Goal: Task Accomplishment & Management: Manage account settings

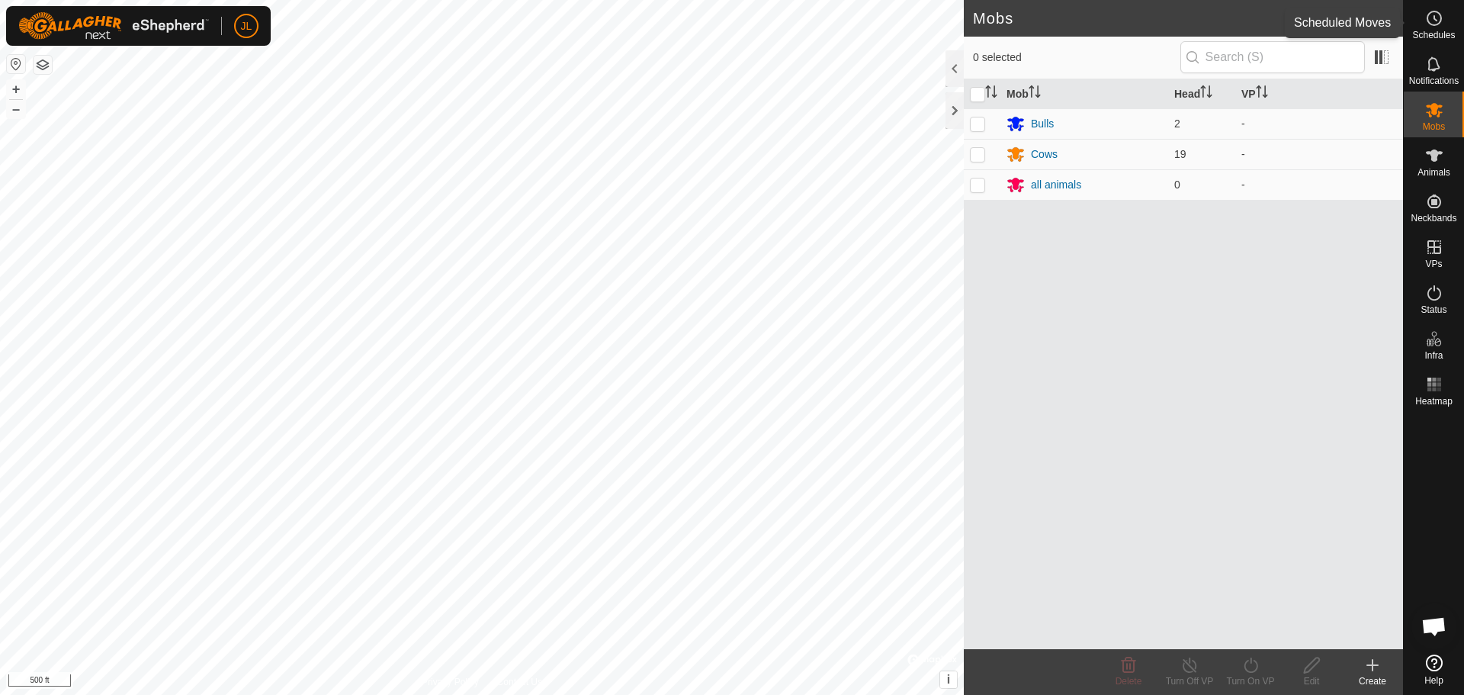
click at [1437, 17] on icon at bounding box center [1434, 18] width 18 height 18
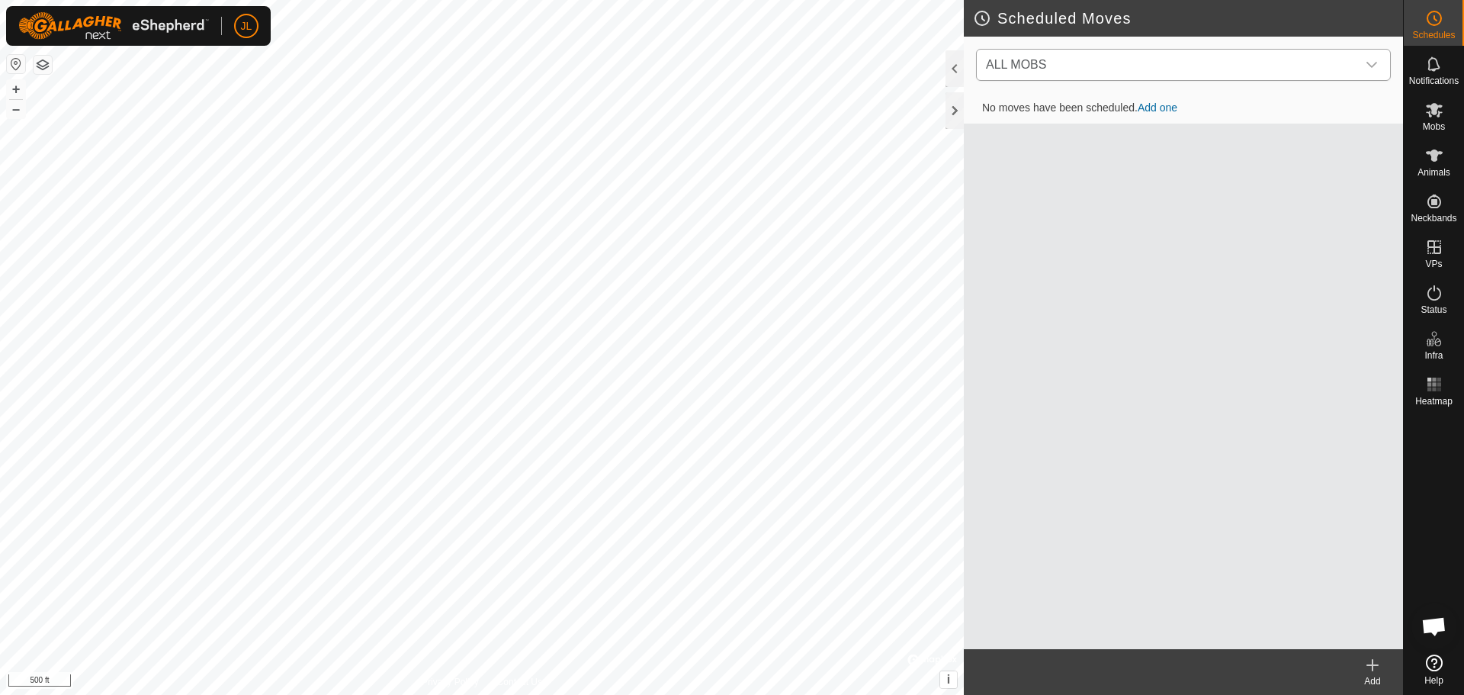
click at [1374, 59] on icon "dropdown trigger" at bounding box center [1372, 65] width 12 height 12
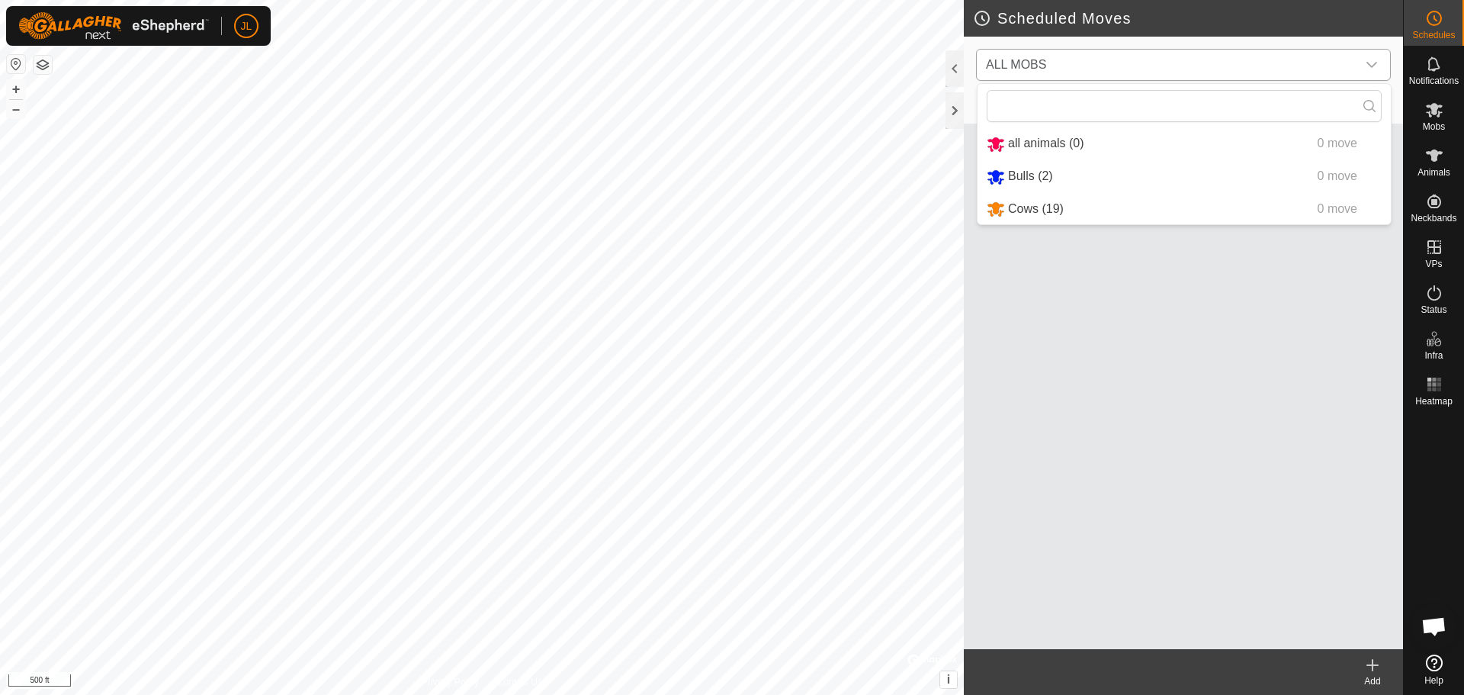
click at [1077, 174] on li "Bulls (2) 0 move" at bounding box center [1184, 176] width 413 height 31
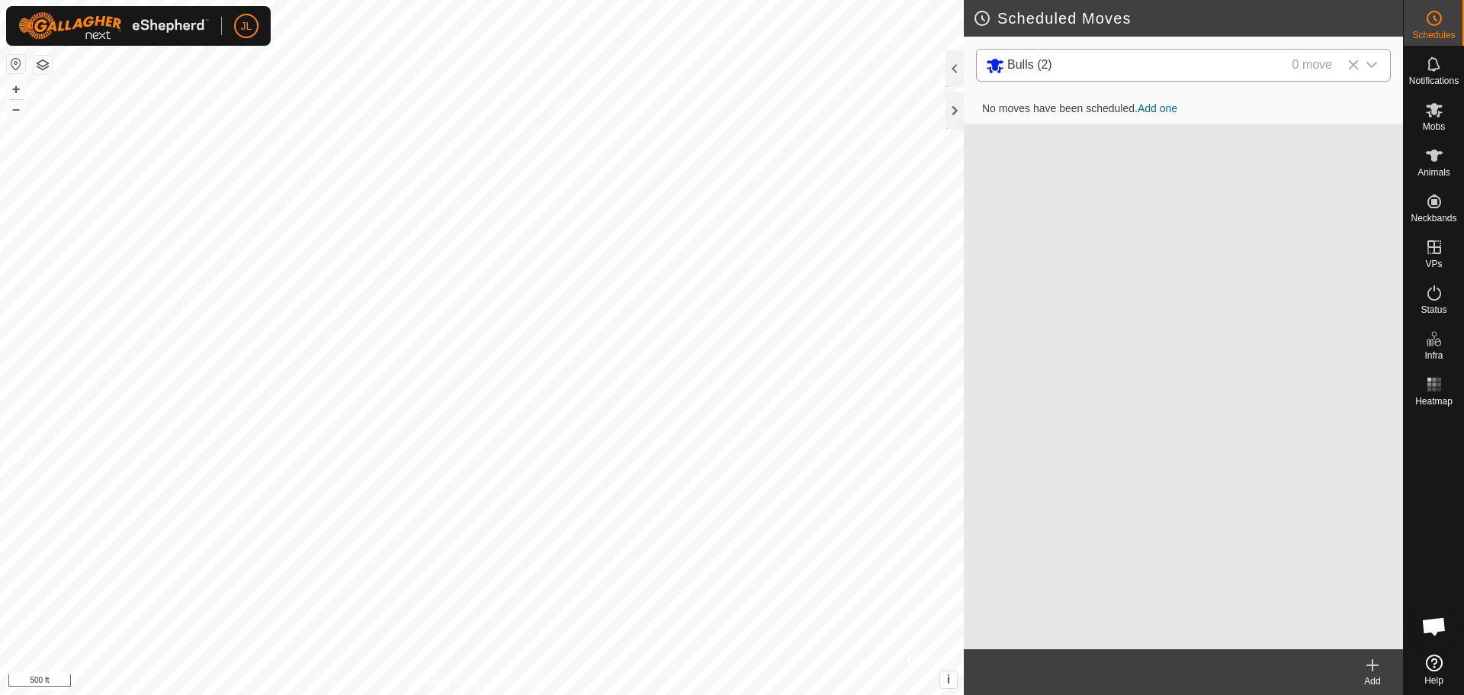
click at [1371, 665] on icon at bounding box center [1372, 665] width 11 height 0
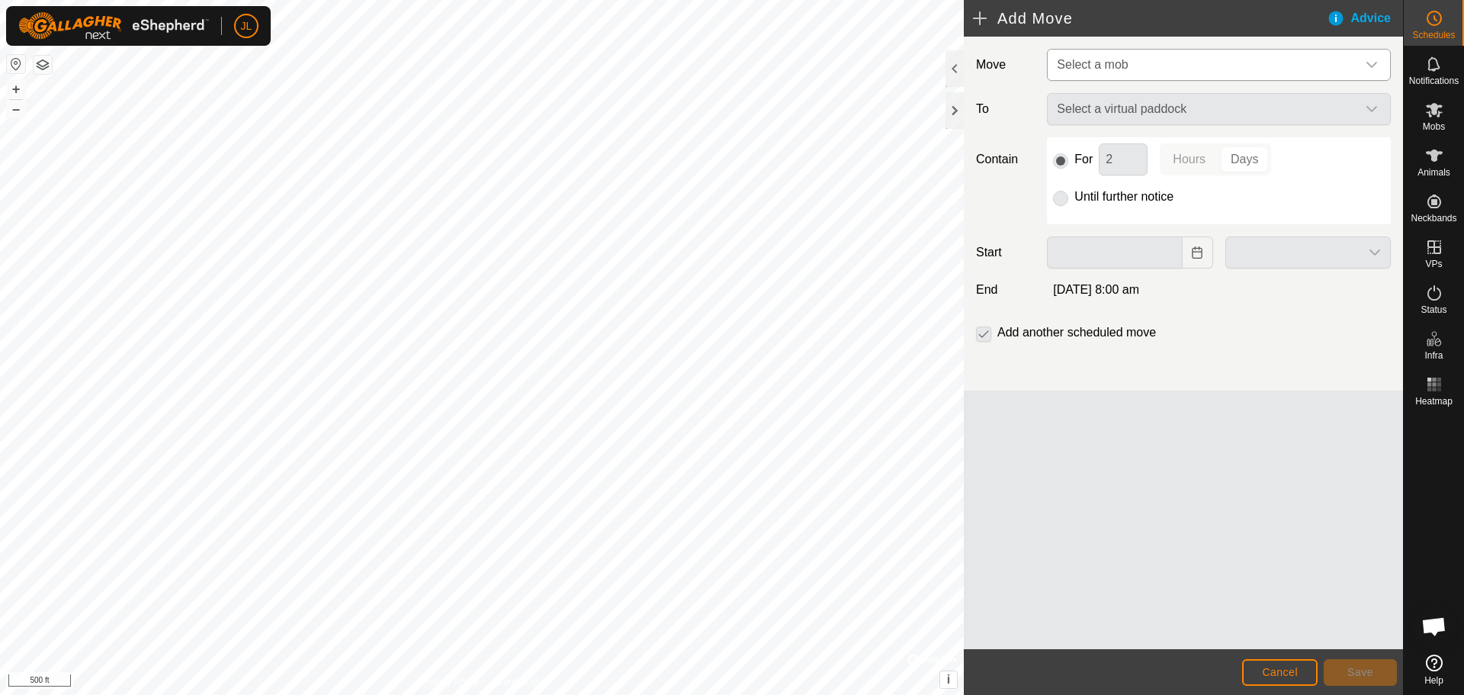
click at [1379, 63] on div "dropdown trigger" at bounding box center [1372, 65] width 31 height 31
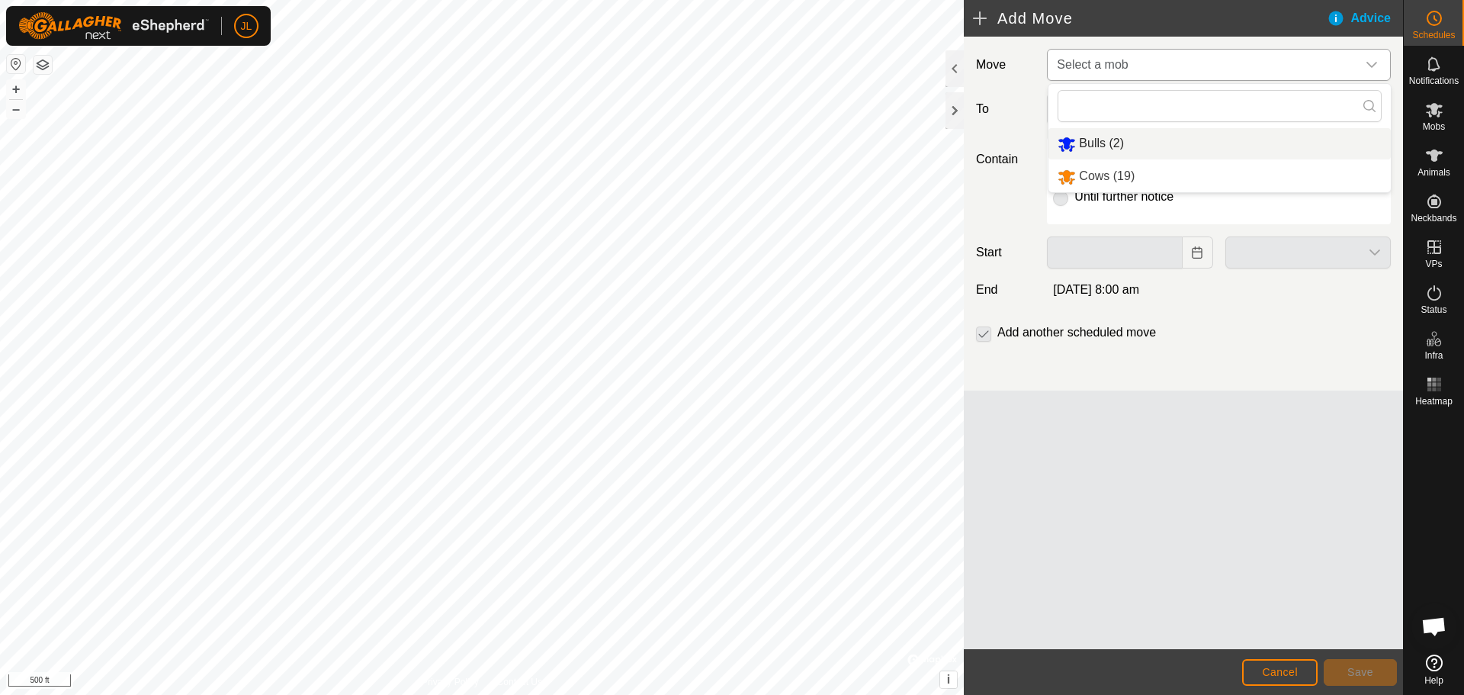
click at [1130, 147] on li "Bulls (2)" at bounding box center [1220, 143] width 342 height 31
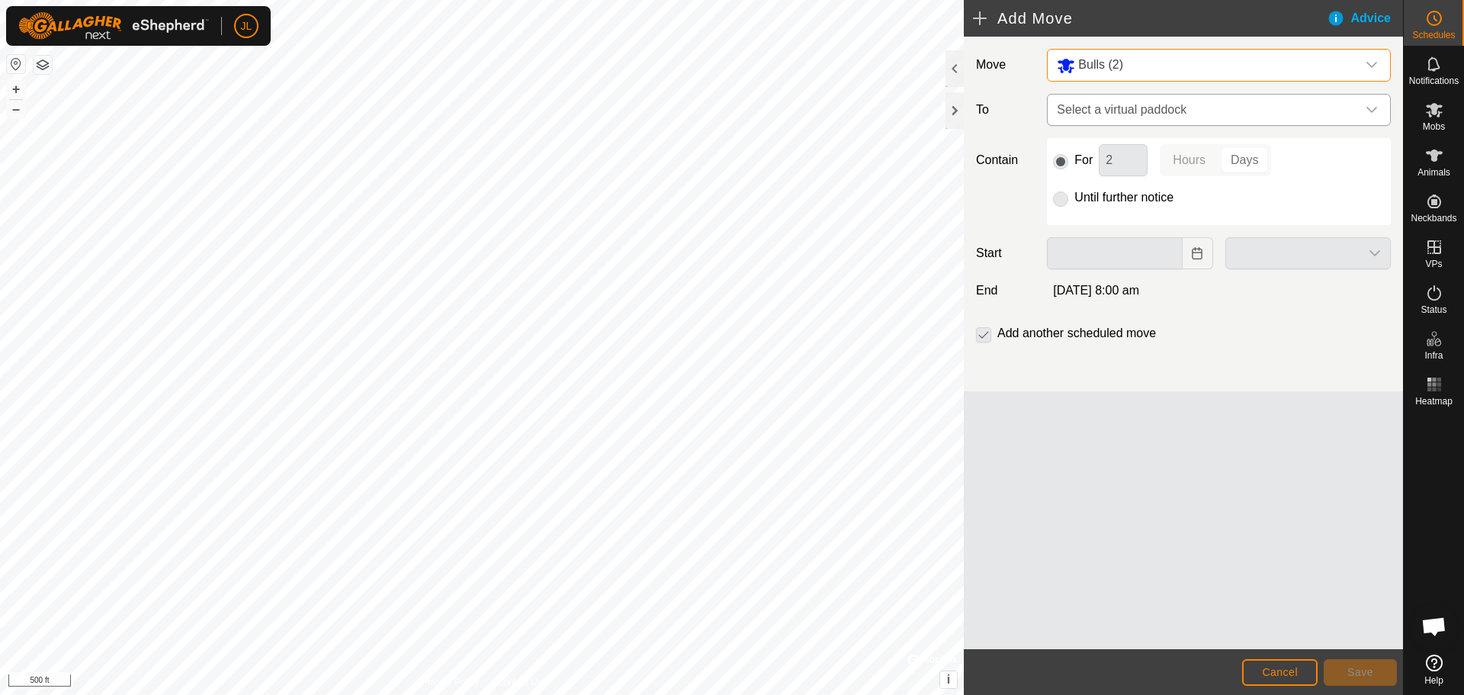
click at [1377, 105] on icon "dropdown trigger" at bounding box center [1372, 110] width 12 height 12
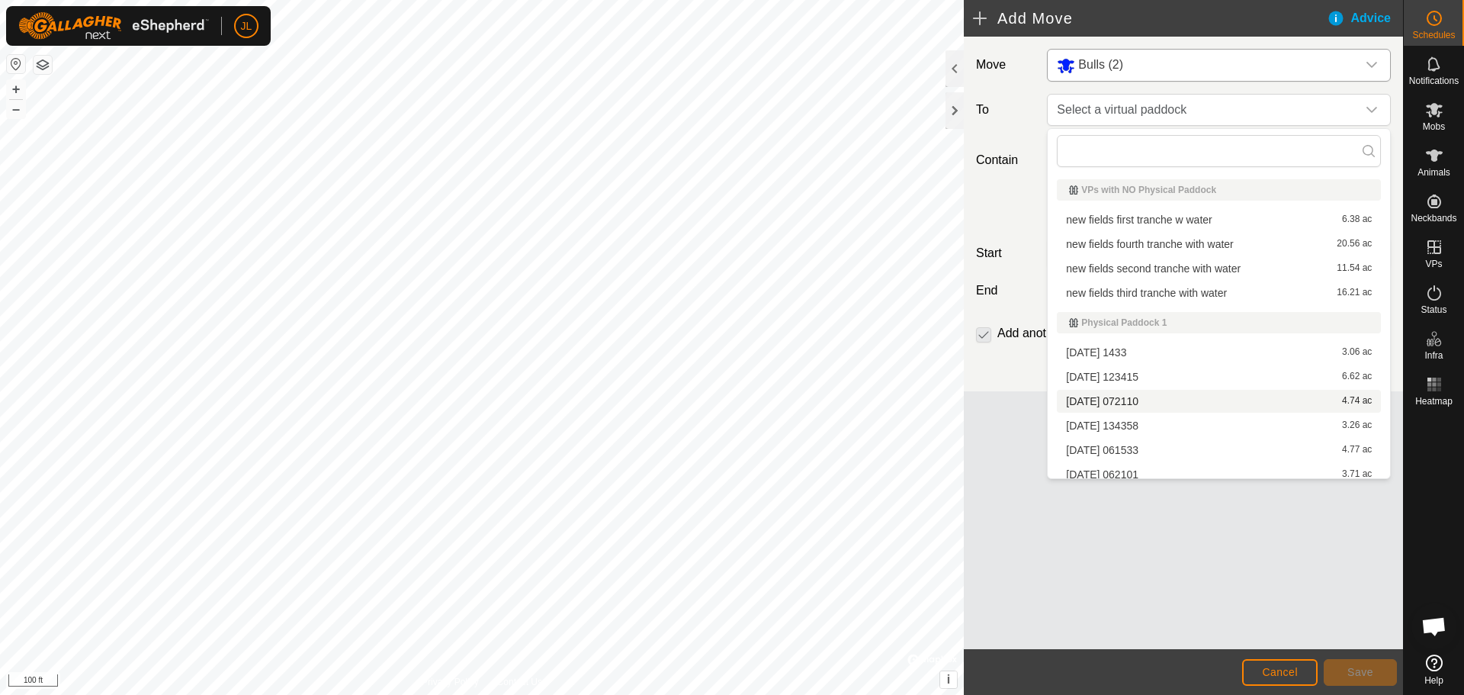
click at [1142, 397] on li "[DATE] 072110 4.74 ac" at bounding box center [1219, 401] width 324 height 23
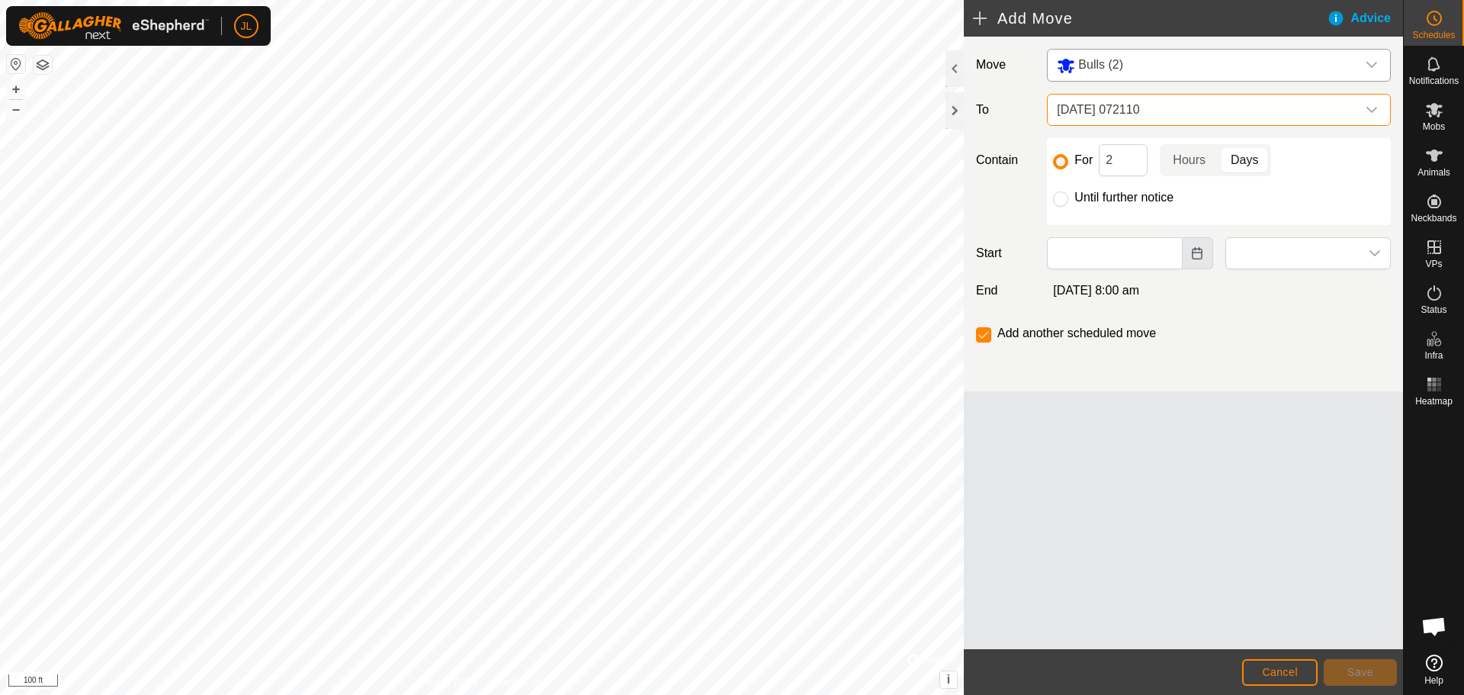
click at [1200, 255] on icon "Choose Date" at bounding box center [1197, 253] width 12 height 12
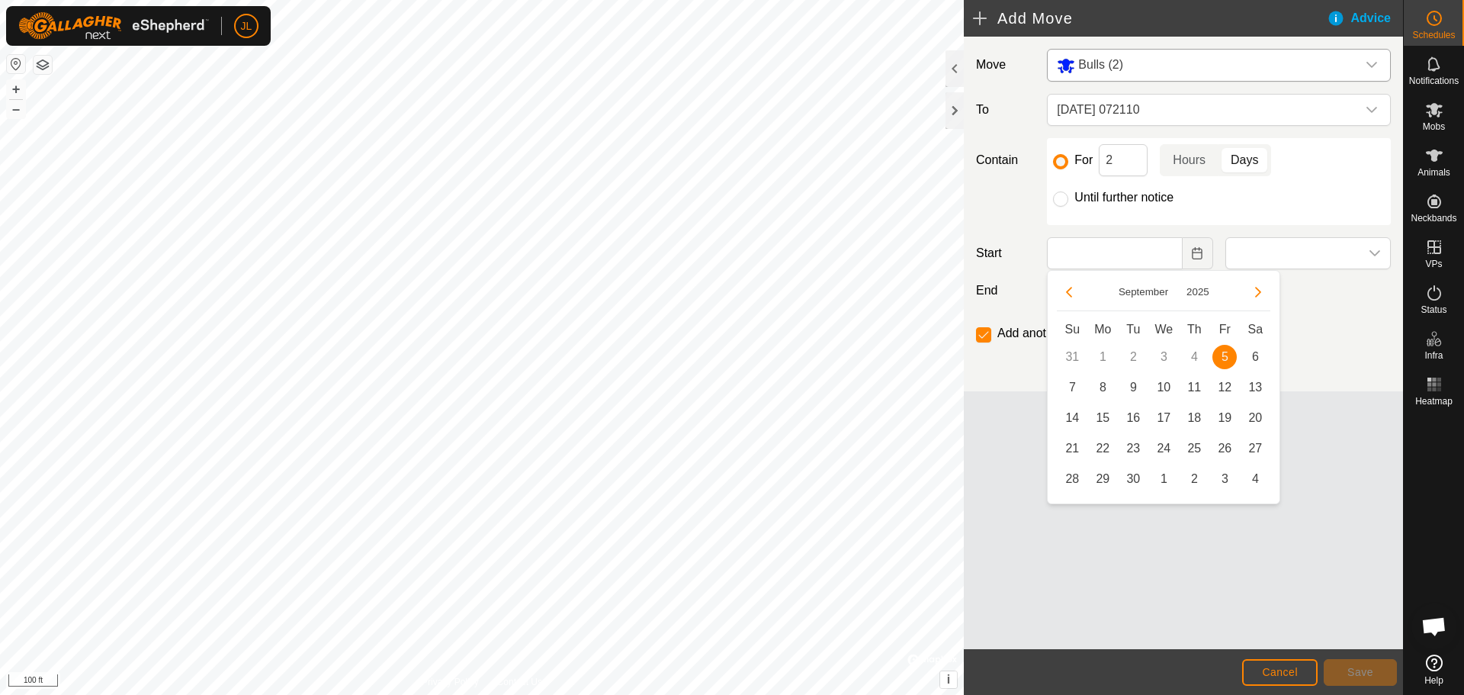
click at [1222, 353] on span "5" at bounding box center [1224, 357] width 24 height 24
type input "[DATE]"
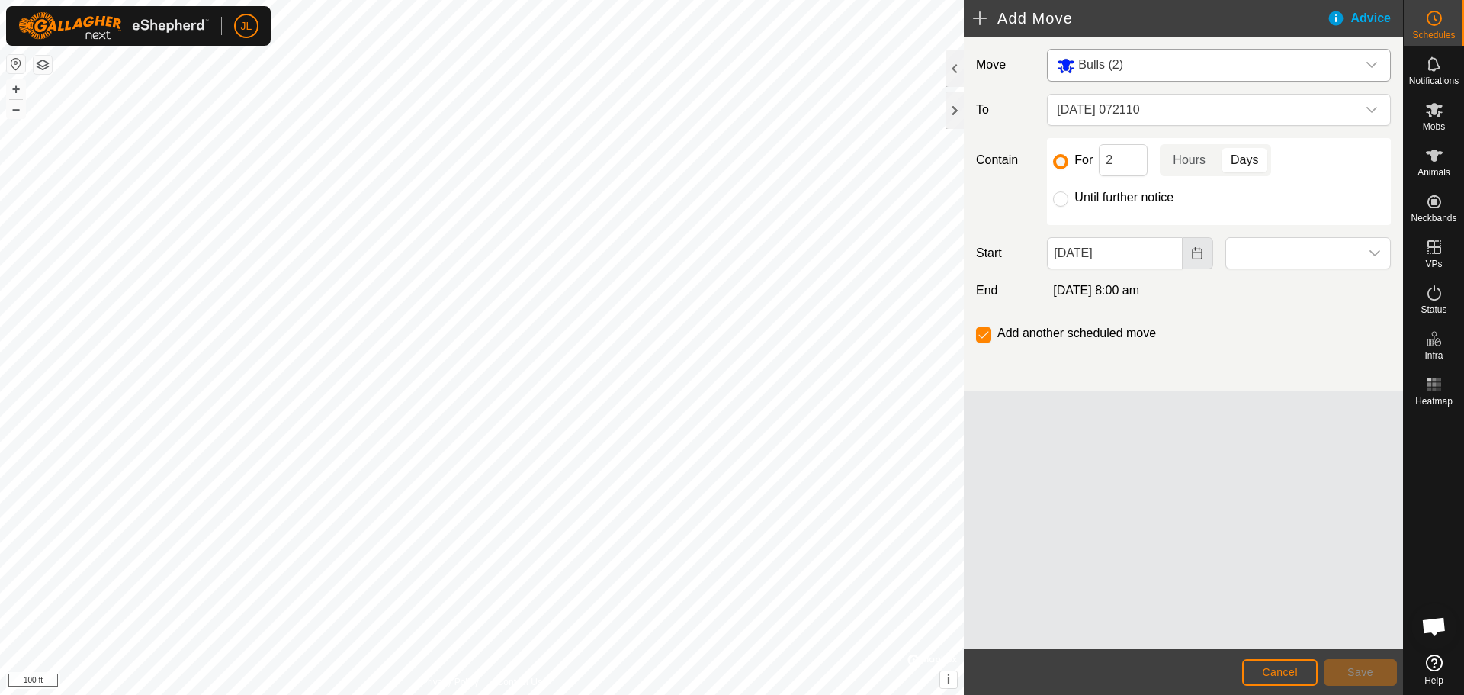
click at [1200, 254] on icon "Choose Date" at bounding box center [1197, 253] width 12 height 12
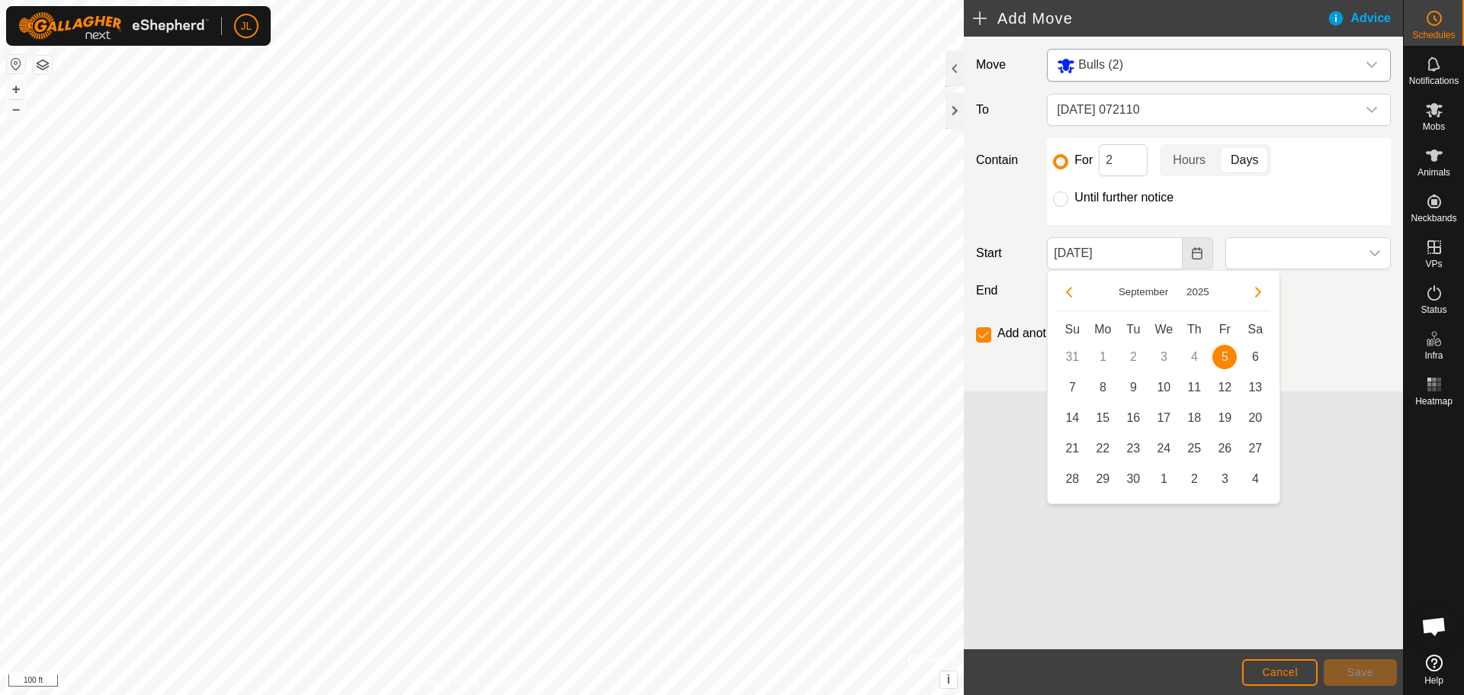
click at [1200, 254] on icon "Choose Date" at bounding box center [1197, 253] width 12 height 12
click at [1199, 255] on icon "Choose Date" at bounding box center [1197, 253] width 12 height 12
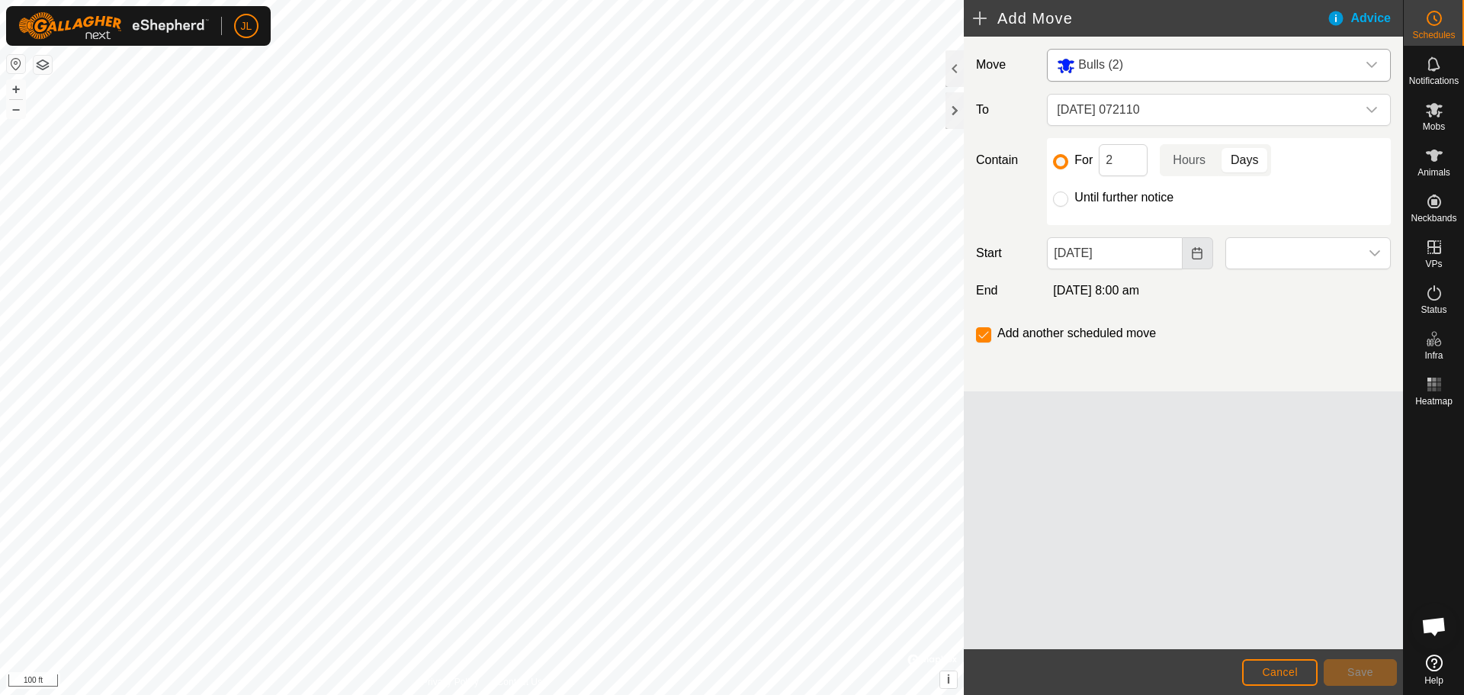
click at [1199, 255] on icon "Choose Date" at bounding box center [1197, 253] width 12 height 12
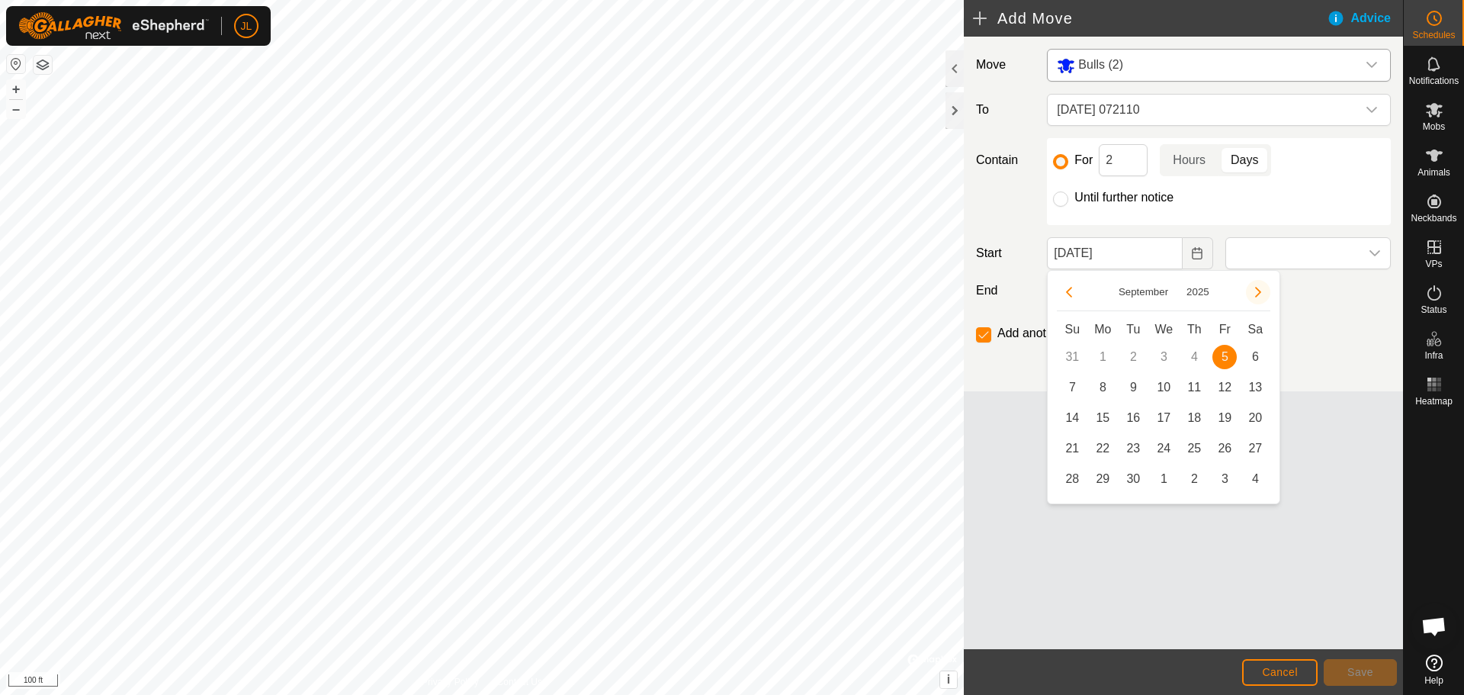
click at [1259, 291] on button "Next Month" at bounding box center [1258, 292] width 24 height 24
click at [1070, 292] on button "Previous Month" at bounding box center [1069, 292] width 24 height 24
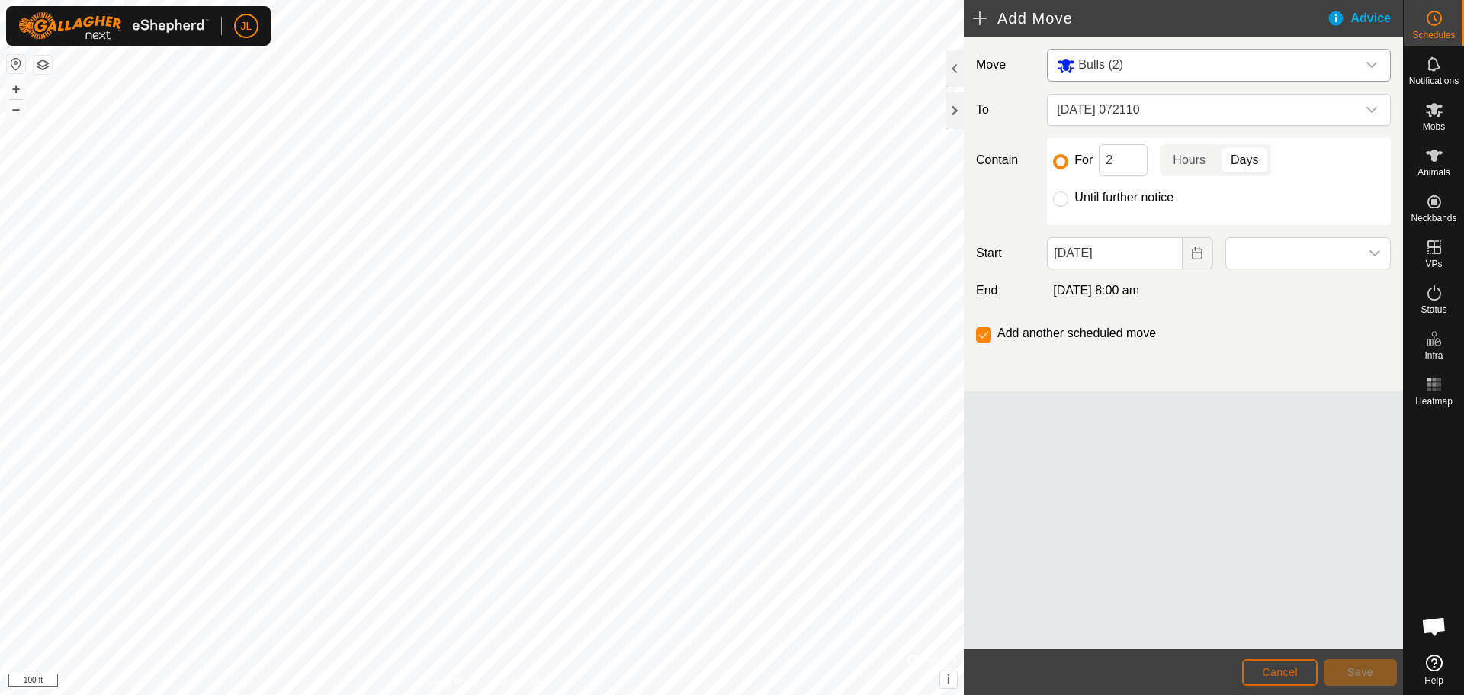
click at [1280, 667] on span "Cancel" at bounding box center [1280, 672] width 36 height 12
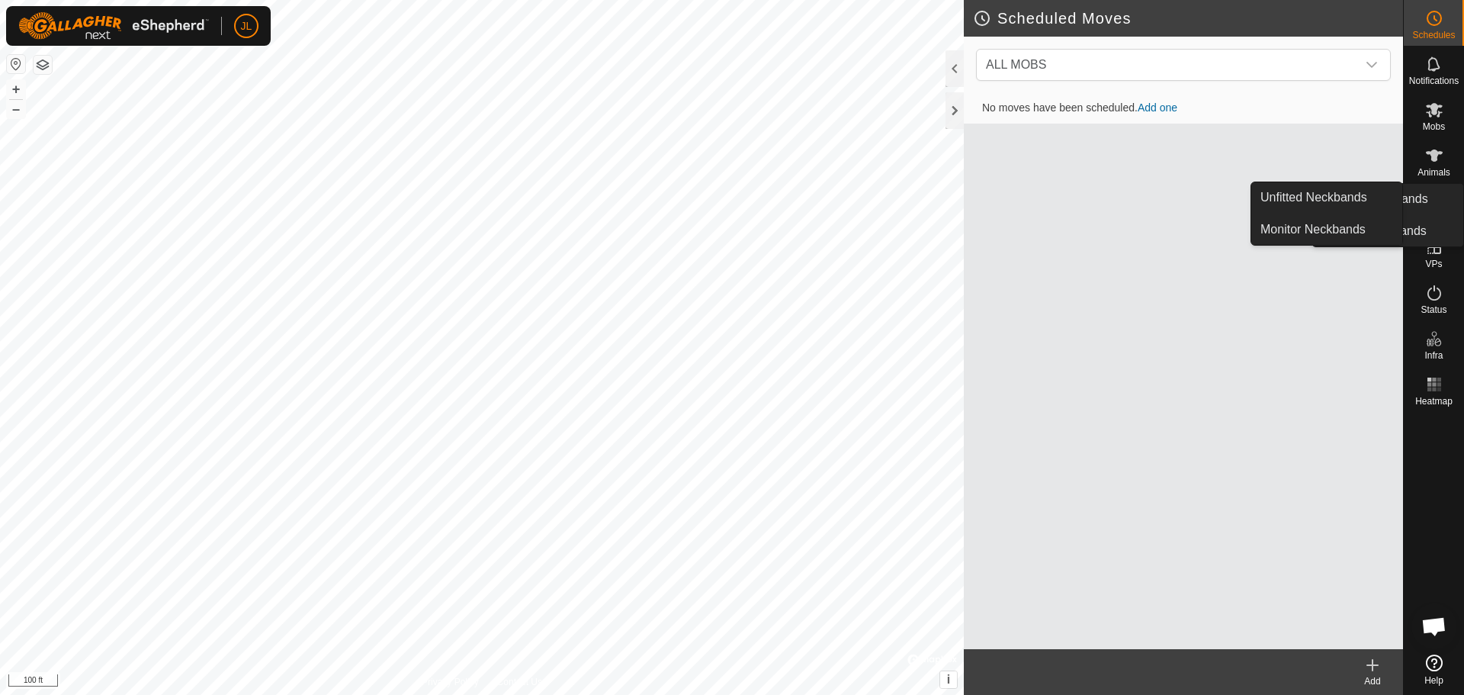
click at [1438, 201] on icon at bounding box center [1434, 201] width 18 height 18
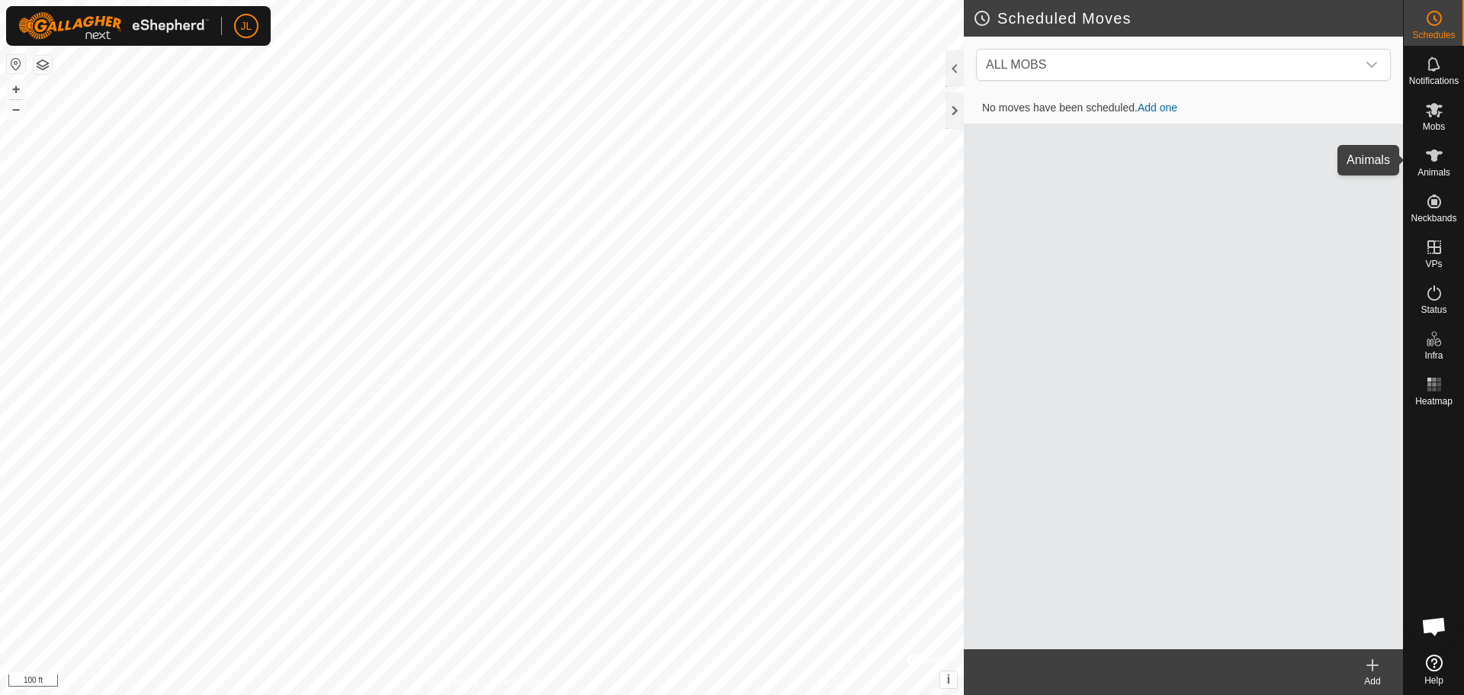
click at [1442, 157] on icon at bounding box center [1434, 155] width 18 height 18
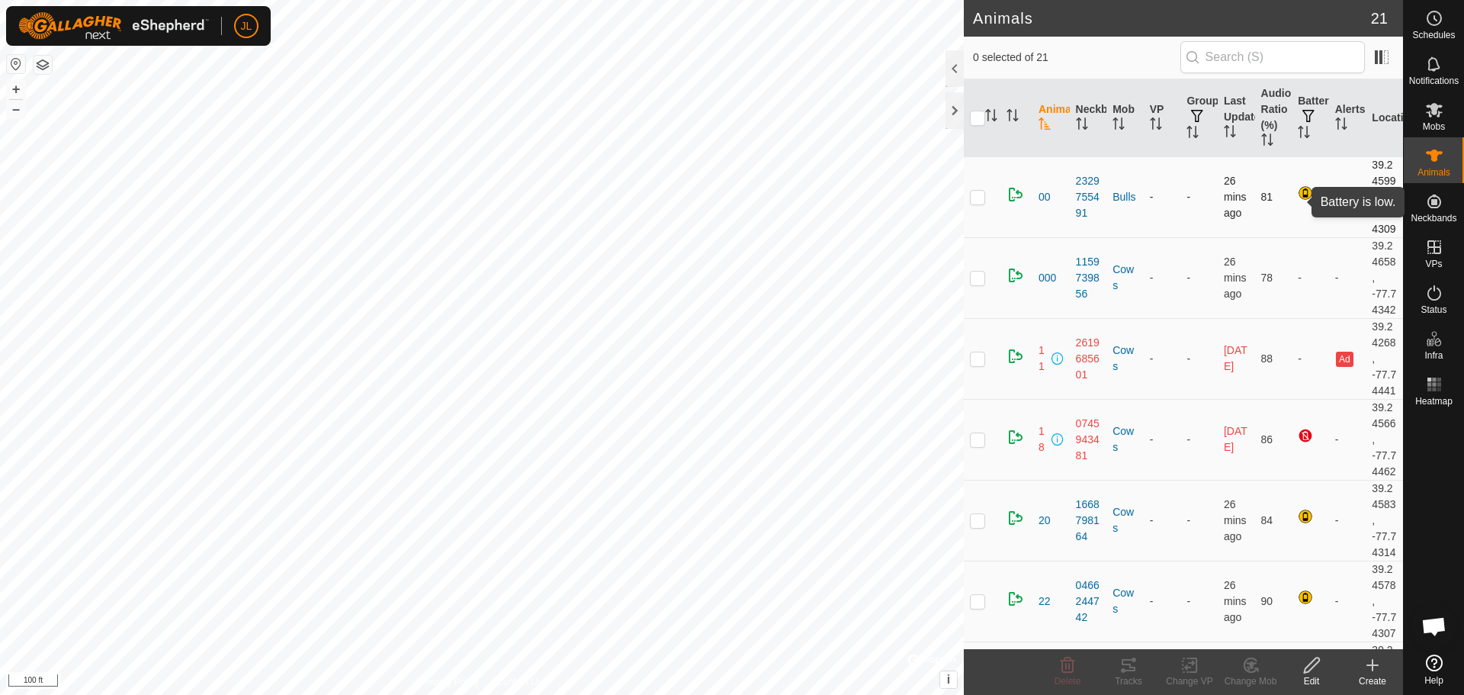
click at [1302, 200] on div at bounding box center [1307, 194] width 18 height 18
click at [981, 203] on p-checkbox at bounding box center [977, 197] width 15 height 12
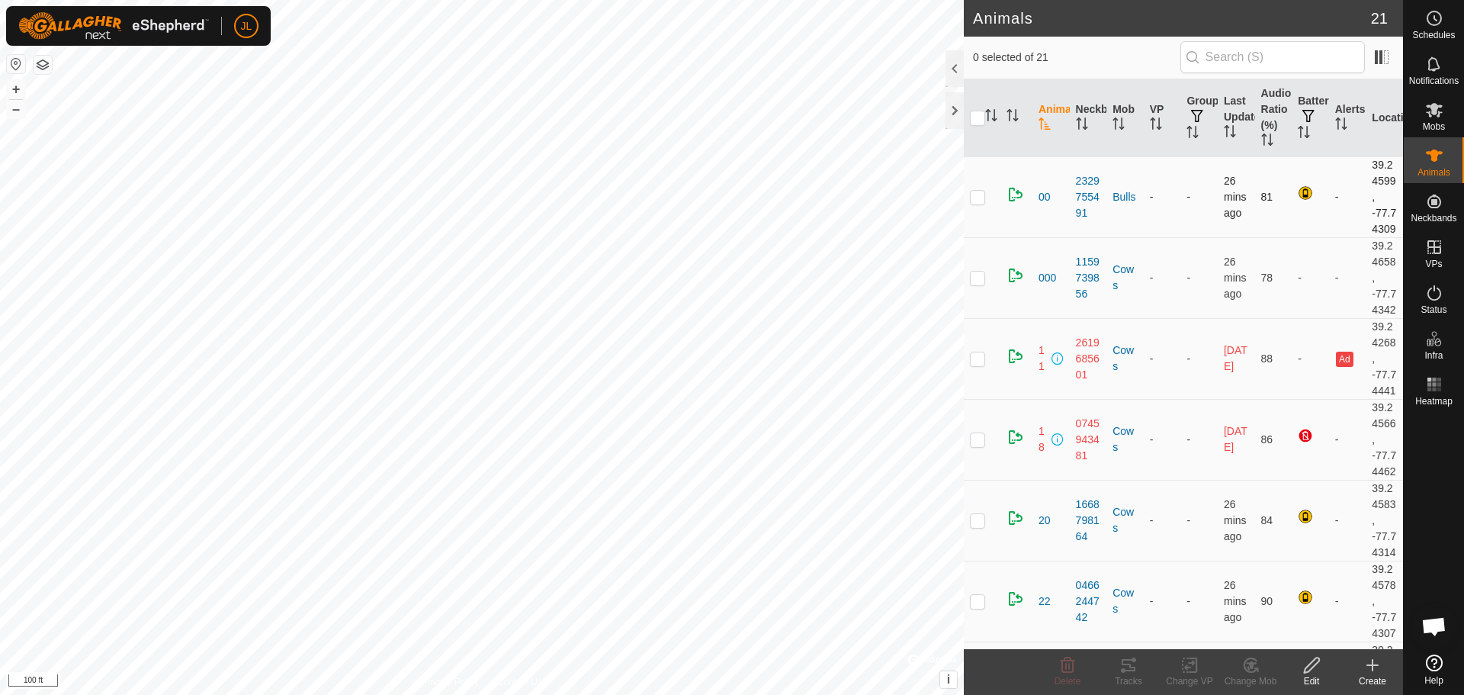
click at [979, 203] on p-checkbox at bounding box center [977, 197] width 15 height 12
click at [972, 203] on p-checkbox at bounding box center [977, 197] width 15 height 12
checkbox input "false"
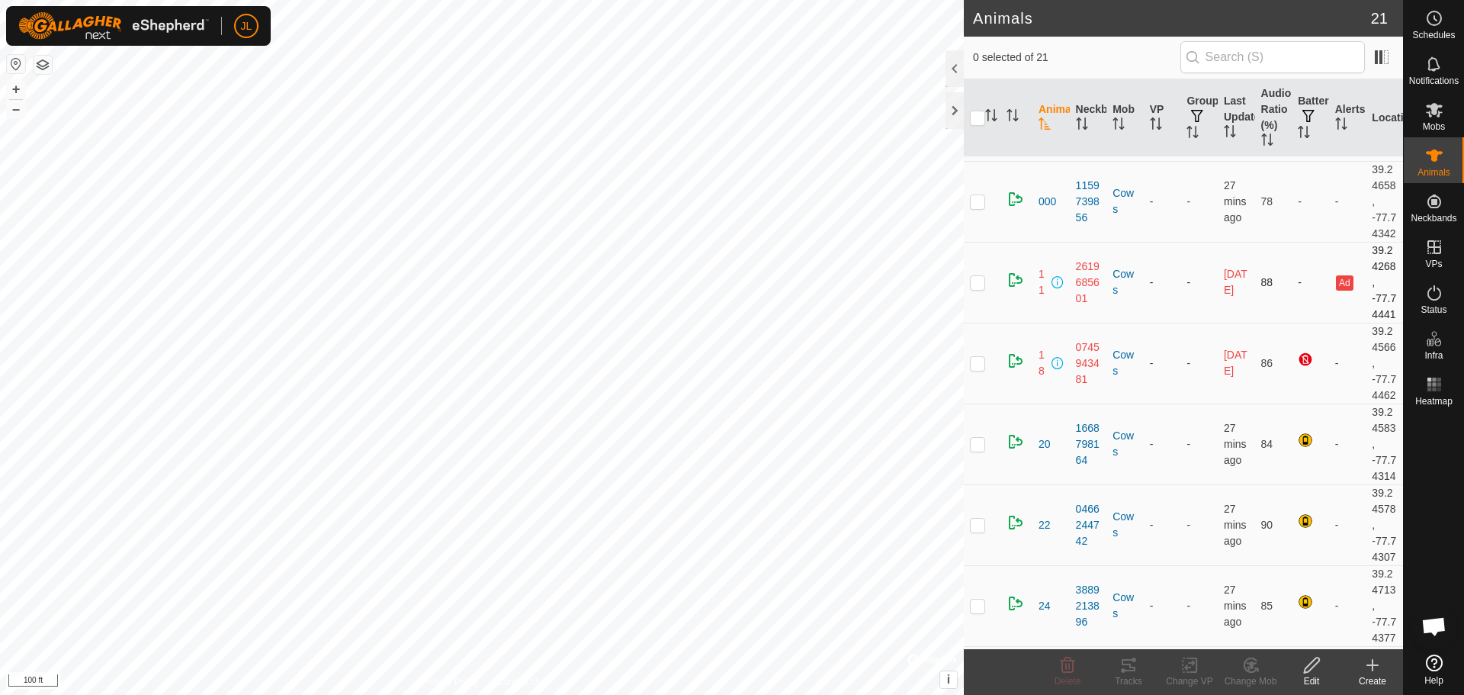
click at [978, 288] on p-checkbox at bounding box center [977, 282] width 15 height 12
checkbox input "true"
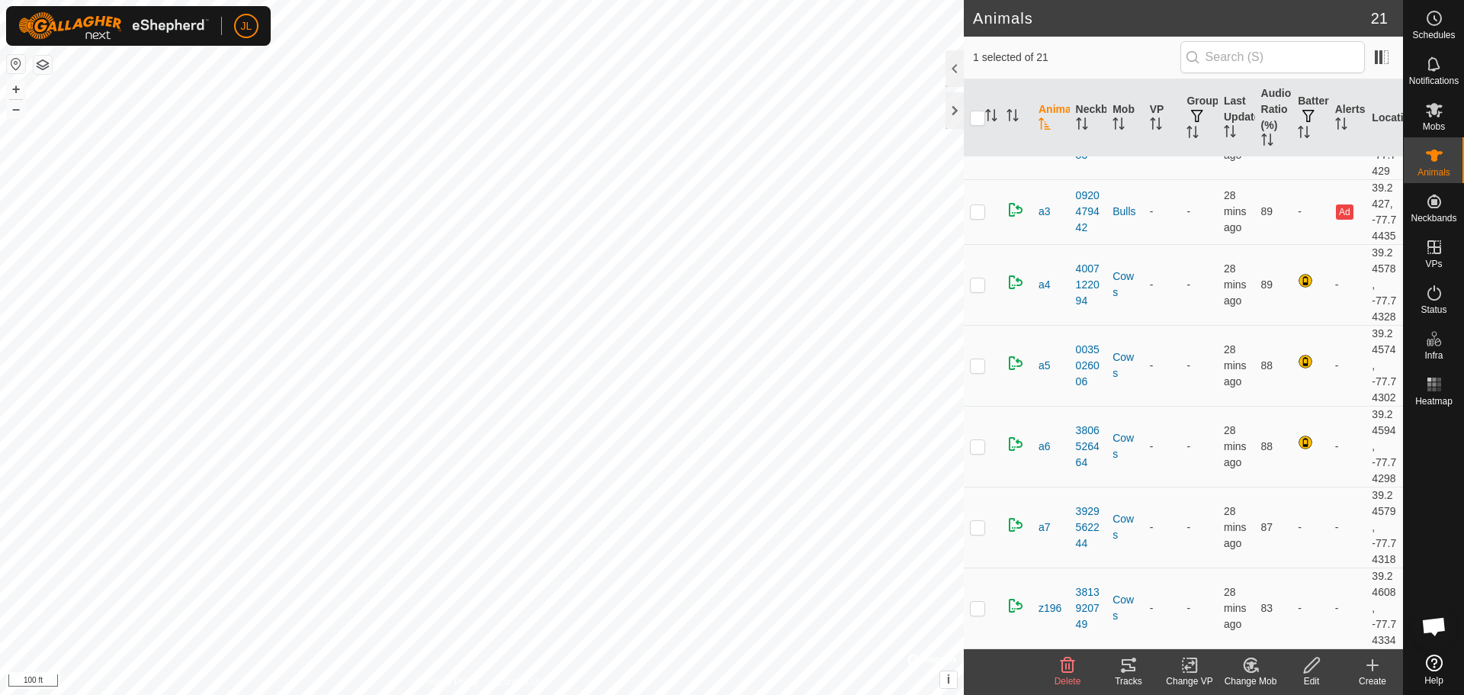
scroll to position [1220, 0]
click at [978, 217] on p-checkbox at bounding box center [977, 211] width 15 height 12
checkbox input "false"
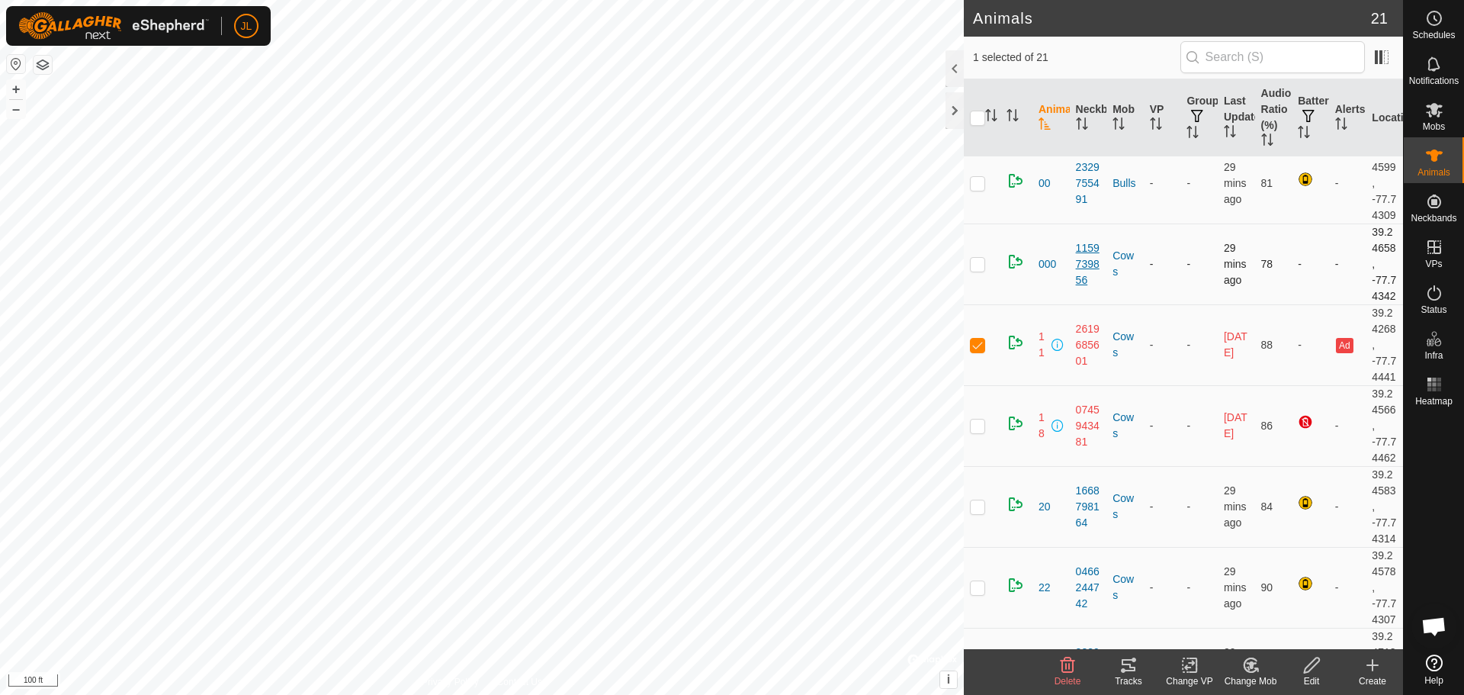
scroll to position [0, 0]
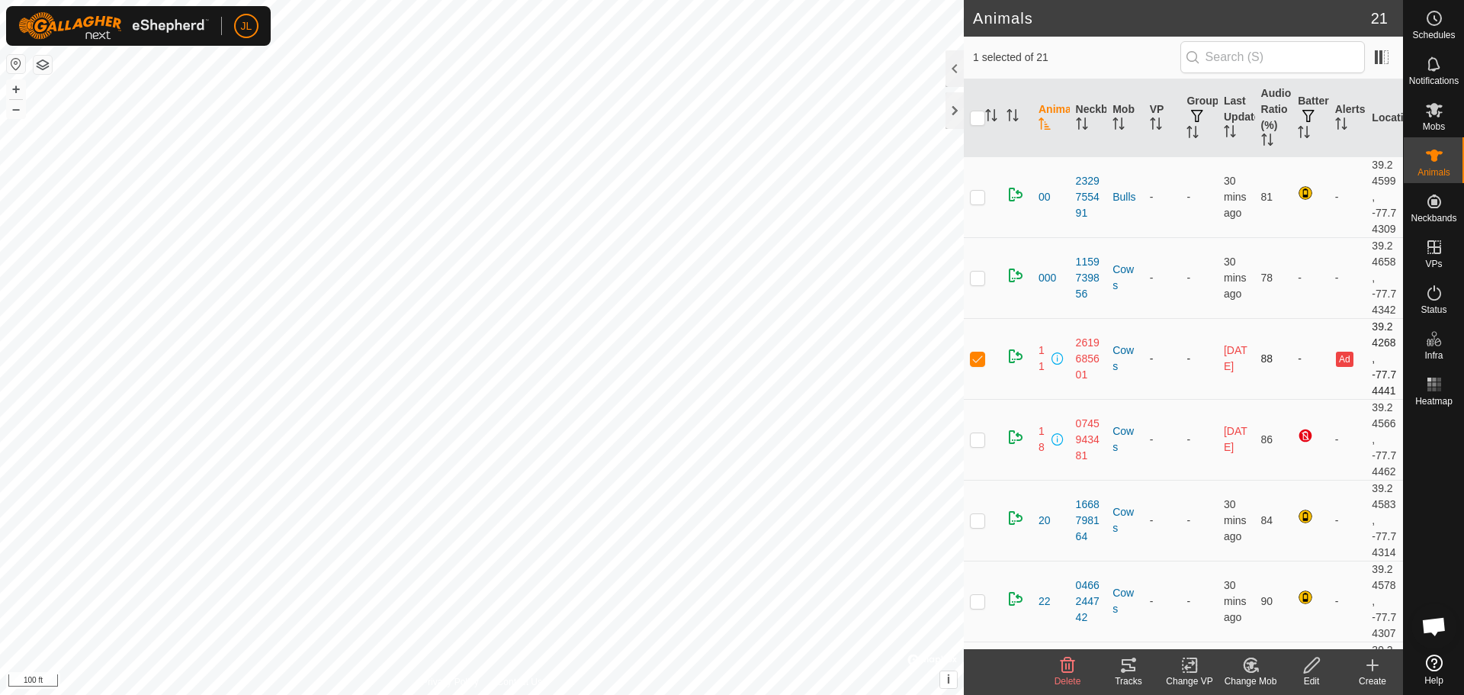
drag, startPoint x: 975, startPoint y: 396, endPoint x: 1251, endPoint y: 423, distance: 277.4
click at [975, 364] on p-checkbox at bounding box center [977, 358] width 15 height 12
checkbox input "false"
click at [955, 108] on div at bounding box center [955, 110] width 18 height 37
